Goal: Task Accomplishment & Management: Manage account settings

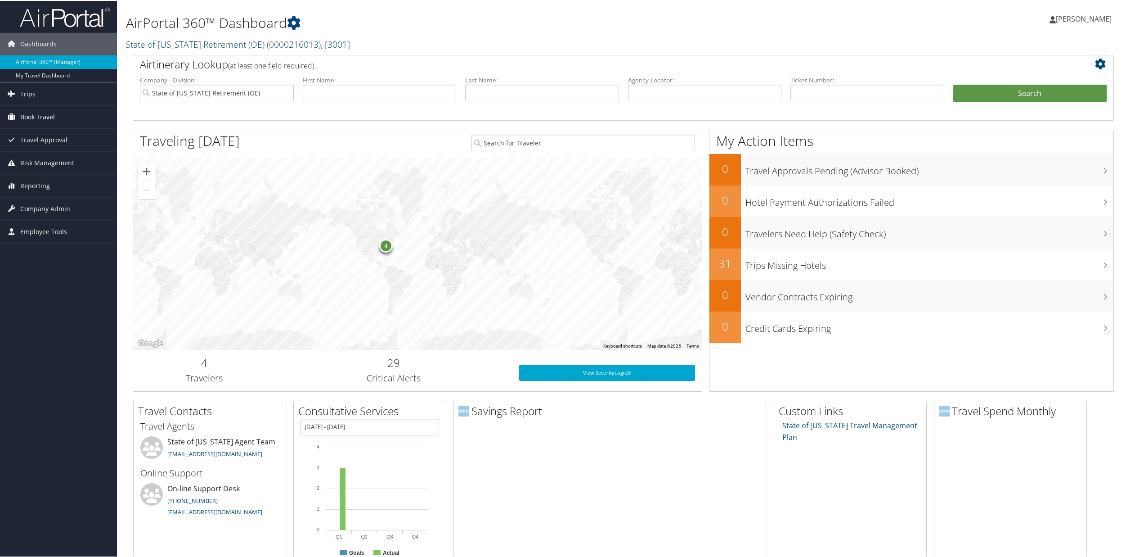
click at [32, 111] on span "Book Travel" at bounding box center [37, 116] width 35 height 22
click at [40, 146] on link "Book/Manage Online Trips" at bounding box center [58, 147] width 117 height 13
click at [26, 201] on span "Company Admin" at bounding box center [45, 208] width 50 height 22
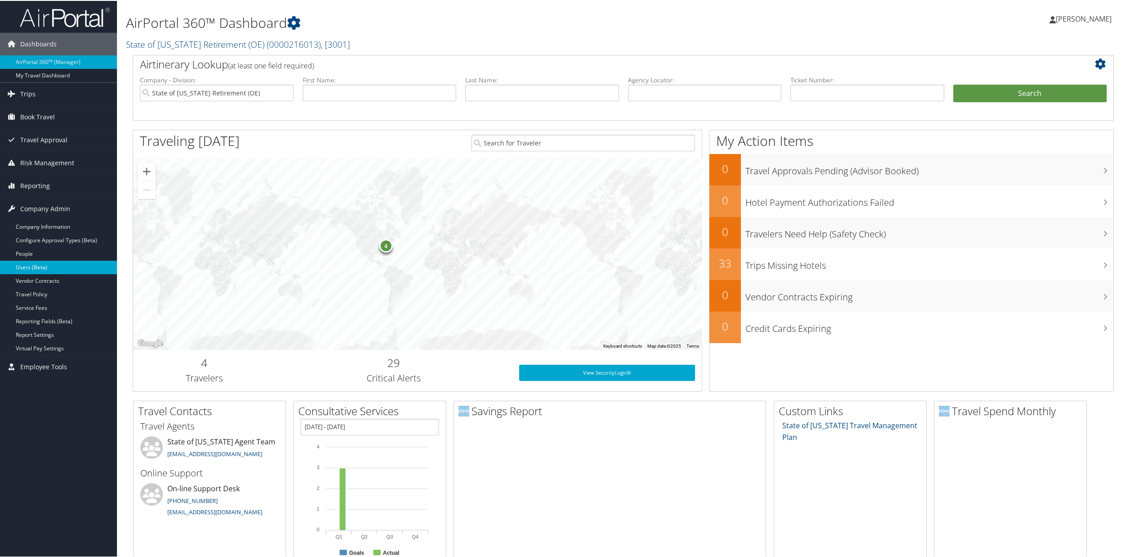
click at [39, 264] on link "Users (Beta)" at bounding box center [58, 266] width 117 height 13
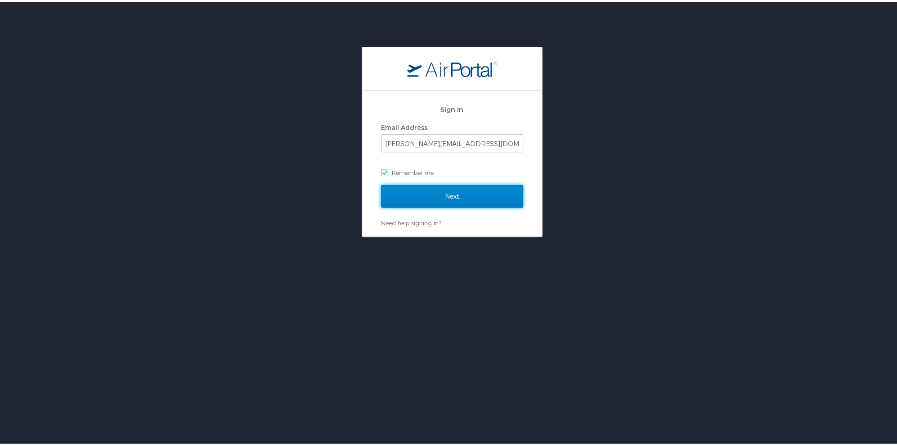
click at [431, 193] on input "Next" at bounding box center [452, 195] width 142 height 22
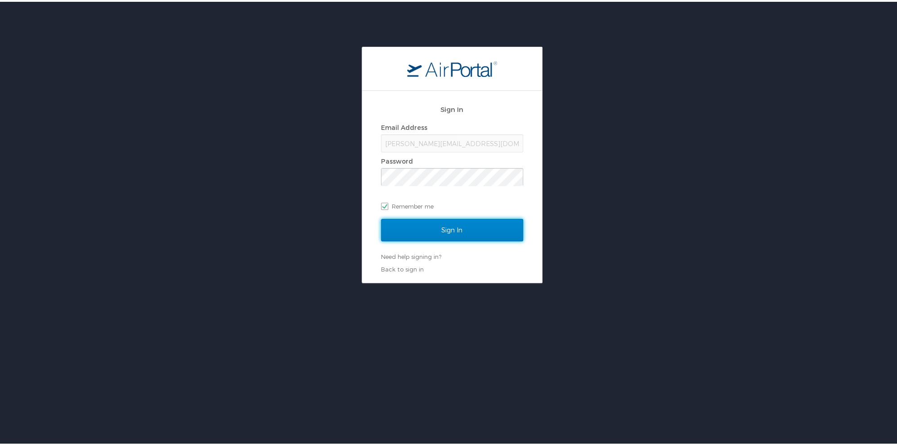
click at [444, 223] on input "Sign In" at bounding box center [452, 228] width 142 height 22
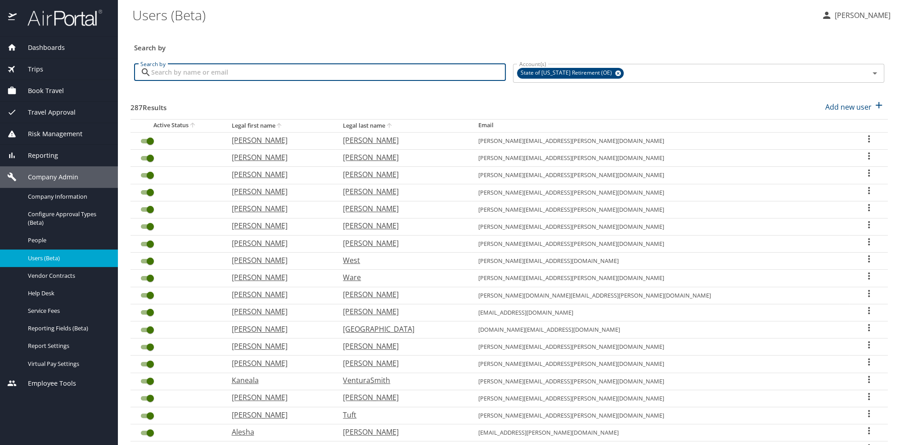
click at [245, 64] on input "Search by" at bounding box center [328, 72] width 355 height 17
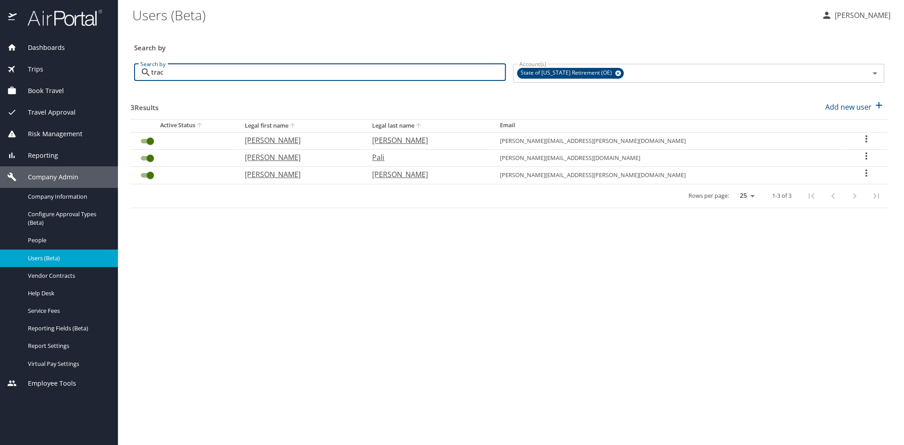
type input "trac"
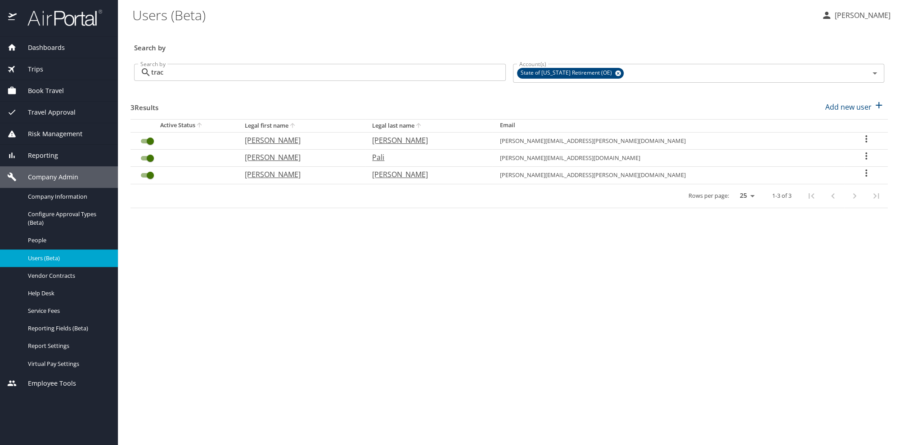
click at [305, 174] on p "Tracy" at bounding box center [299, 174] width 109 height 11
select select "US"
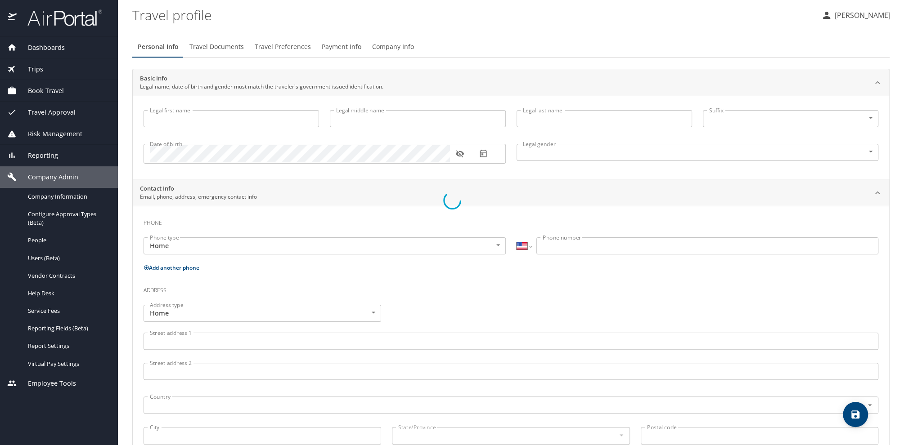
type input "Tracy"
type input "Daniel"
type input "Boster"
type input "Male"
type input "Bethany"
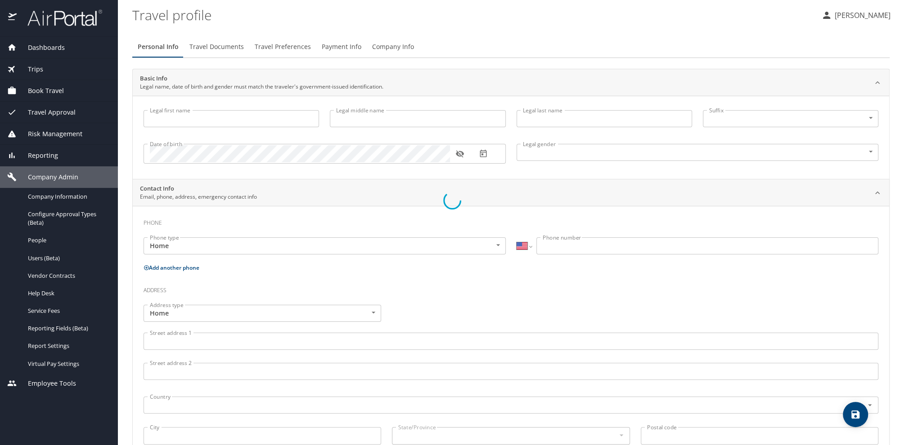
type input "Boster"
type input "(801) 635-6368"
select select "US"
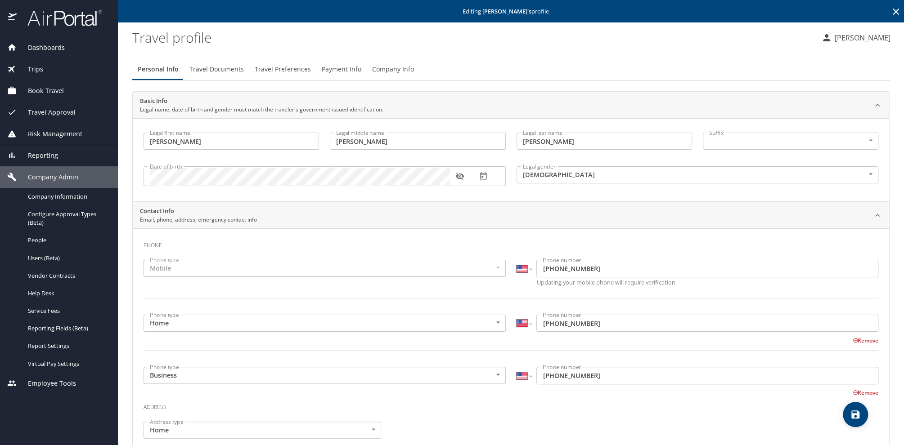
click at [462, 175] on icon "button" at bounding box center [460, 176] width 8 height 7
click at [858, 413] on icon "save" at bounding box center [855, 415] width 8 height 8
select select "US"
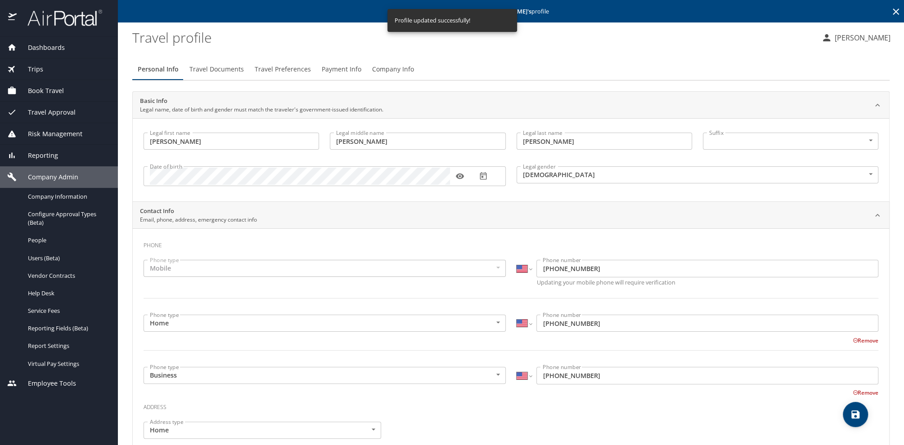
select select "US"
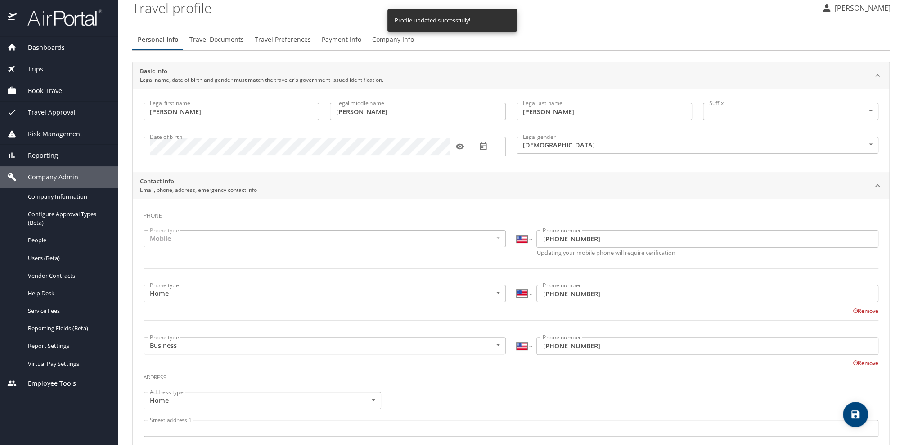
scroll to position [45, 0]
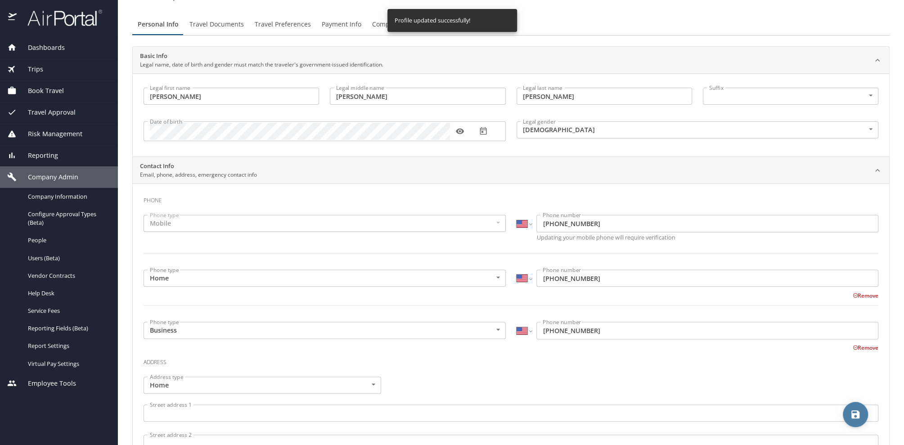
click at [859, 414] on icon "save" at bounding box center [855, 415] width 8 height 8
select select "US"
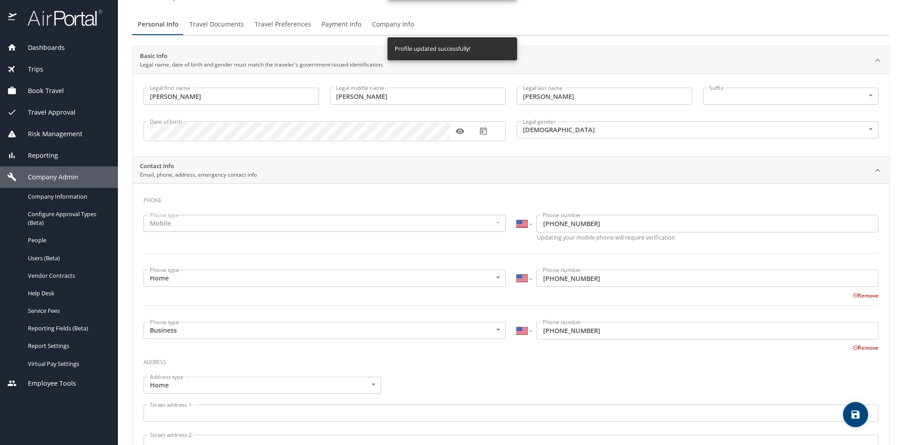
select select "US"
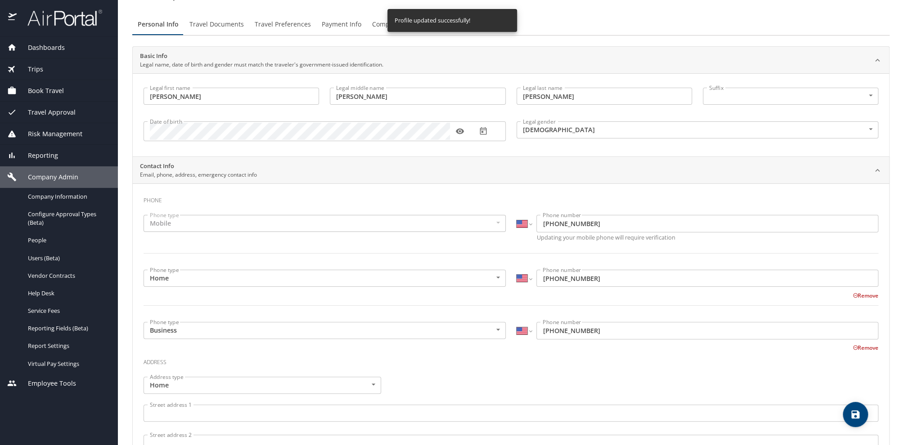
click at [43, 48] on span "Dashboards" at bounding box center [41, 48] width 48 height 10
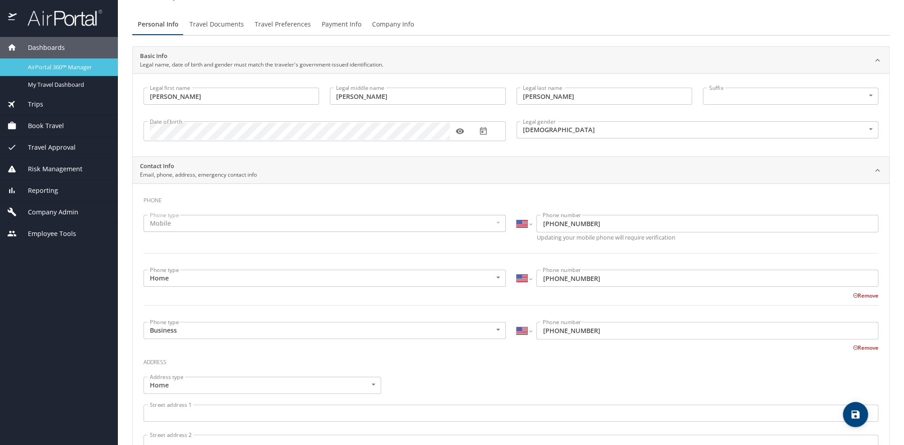
click at [50, 67] on span "AirPortal 360™ Manager" at bounding box center [67, 67] width 79 height 9
